Goal: Information Seeking & Learning: Learn about a topic

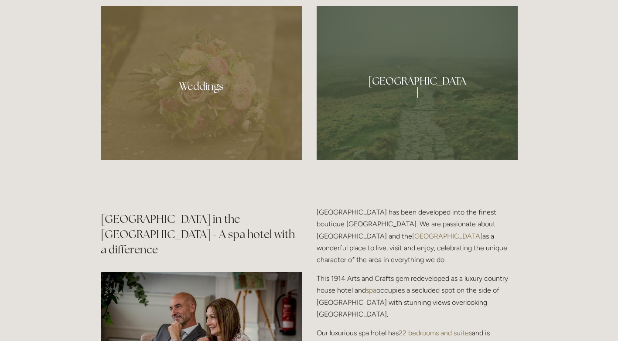
scroll to position [868, 0]
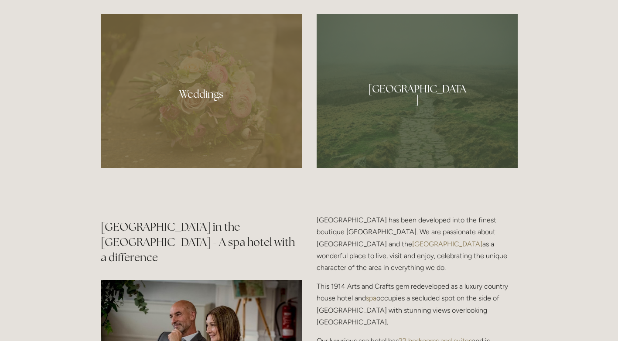
click at [431, 102] on div at bounding box center [417, 91] width 201 height 154
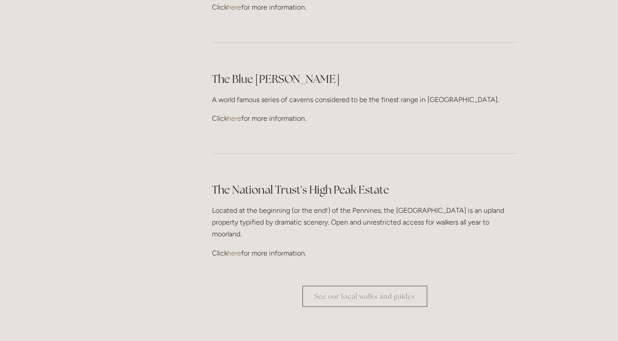
scroll to position [2524, 0]
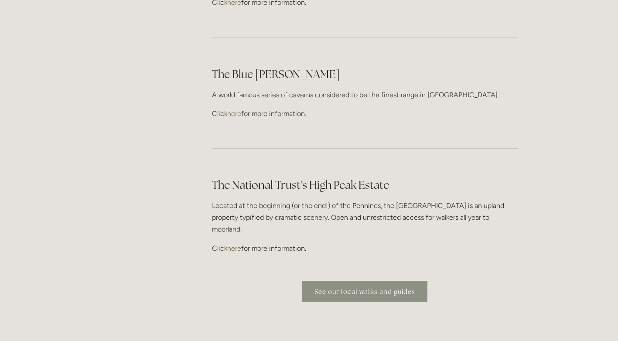
click at [363, 281] on link "See our local walks and guides" at bounding box center [364, 291] width 125 height 21
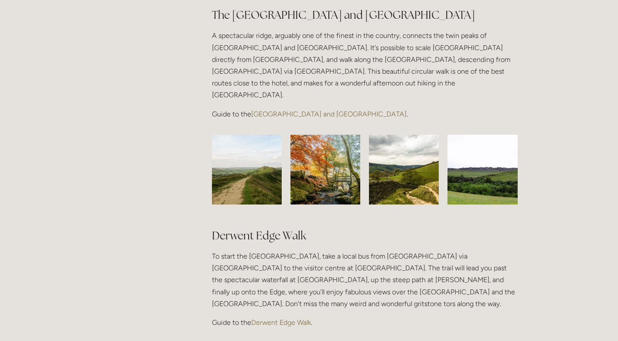
scroll to position [735, 0]
